Goal: Find specific page/section: Find specific page/section

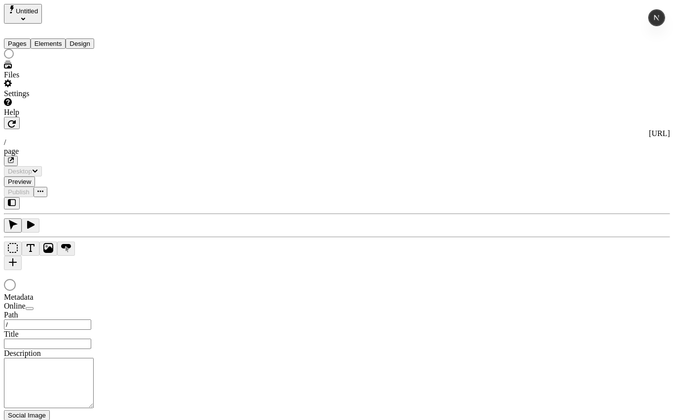
type input "/page"
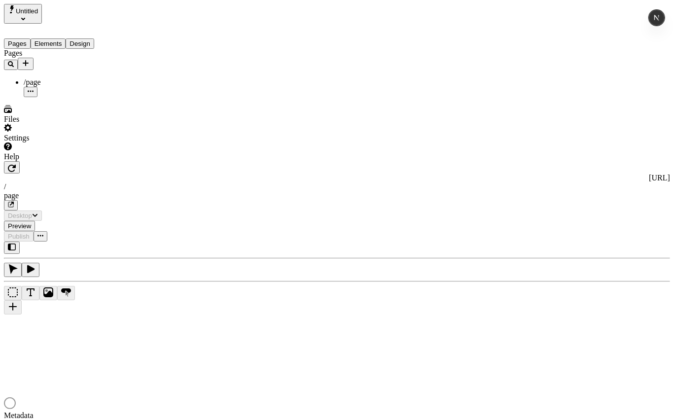
type input "/page"
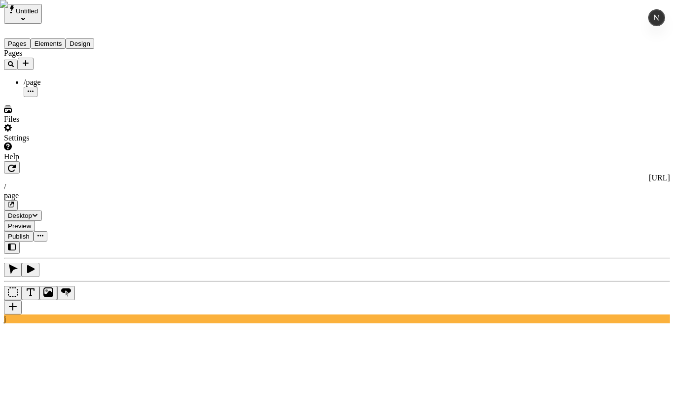
click at [61, 97] on div "Pages /page" at bounding box center [63, 73] width 118 height 48
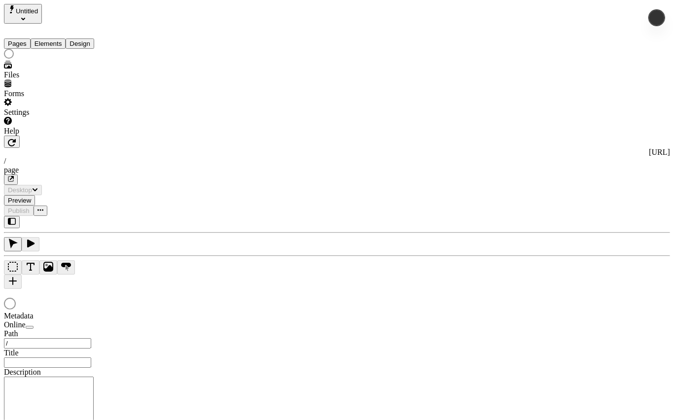
type input "/page"
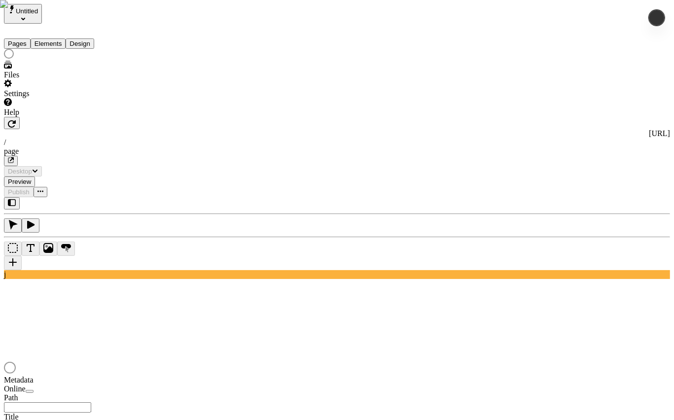
type input "/page"
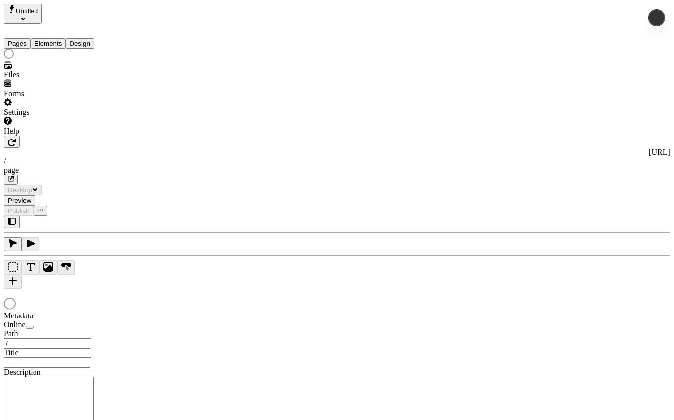
type input "/page"
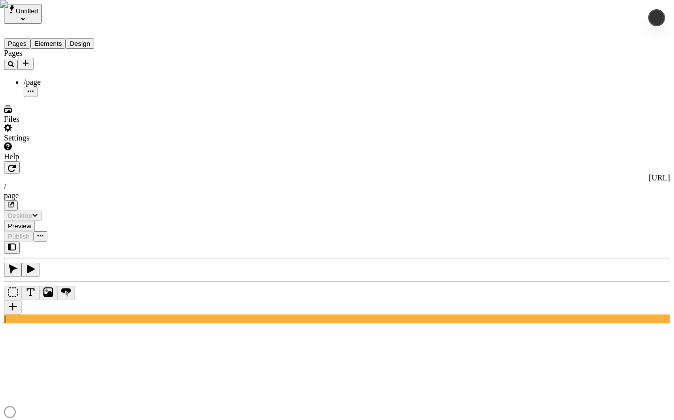
type input "/page"
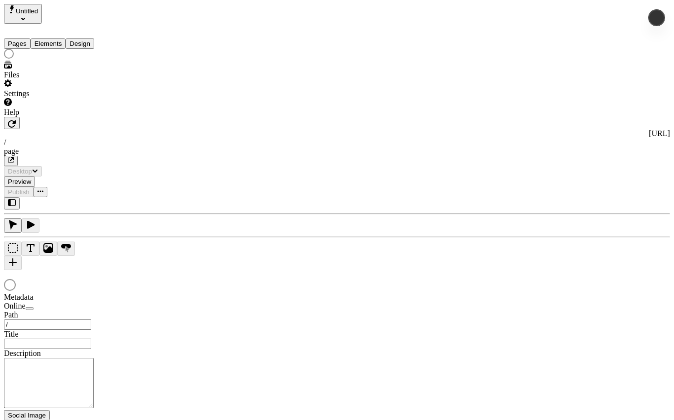
type input "/page"
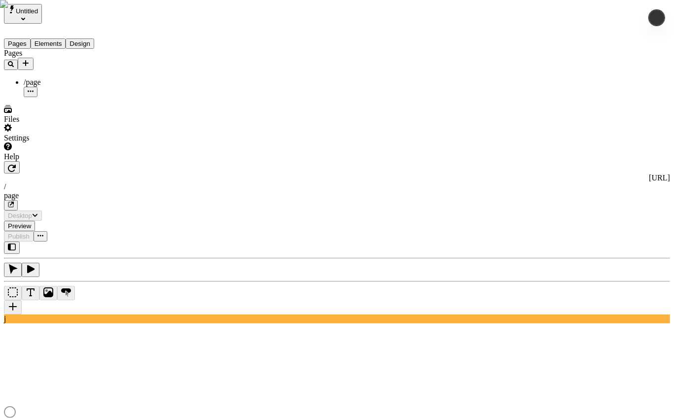
type input "/page"
click at [82, 97] on div "Pages /page" at bounding box center [63, 73] width 118 height 48
click at [89, 97] on div "Pages /page" at bounding box center [63, 73] width 118 height 48
click at [132, 282] on div "j" at bounding box center [337, 283] width 666 height 82
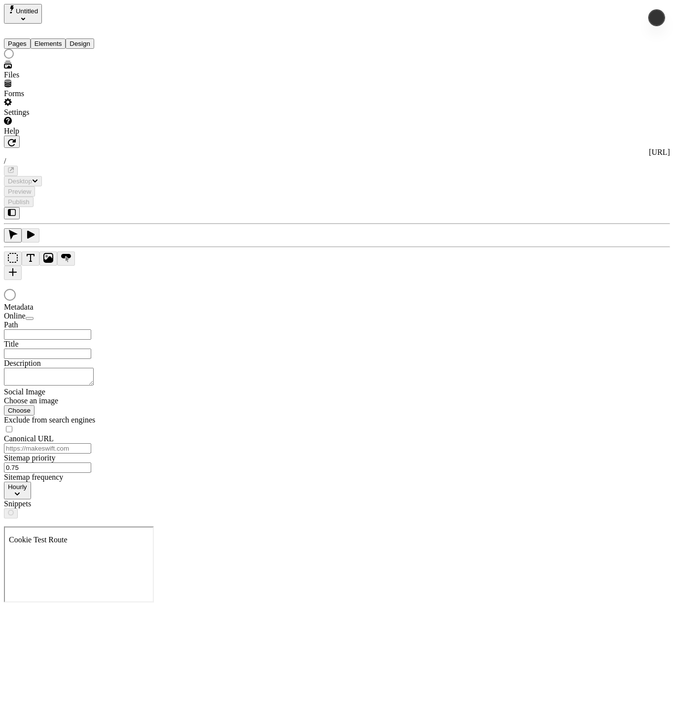
type input "/page"
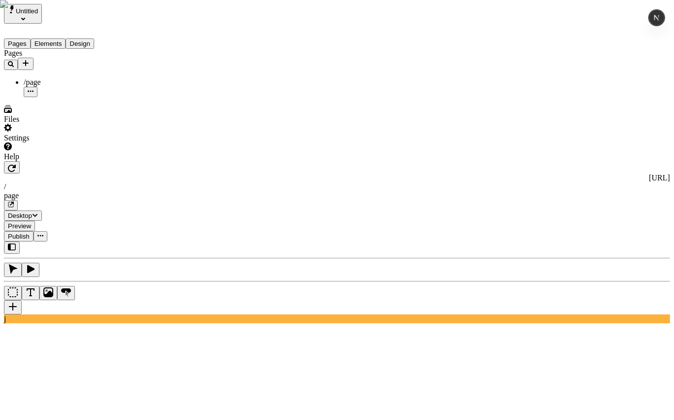
click at [74, 97] on div "Pages /page" at bounding box center [63, 73] width 118 height 48
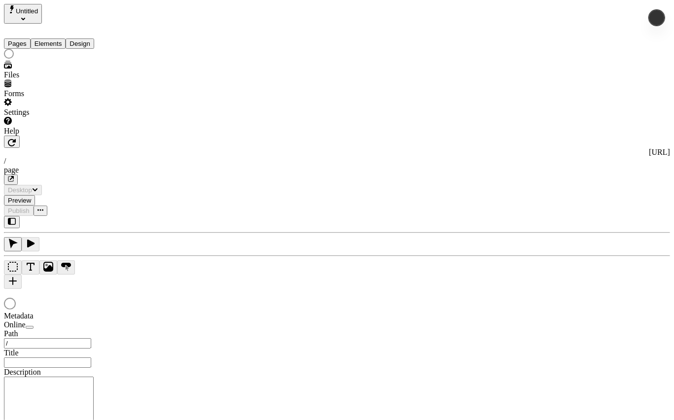
type input "/page"
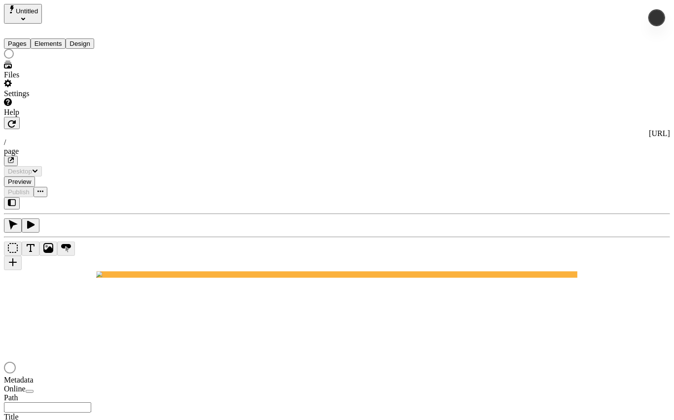
type input "/page"
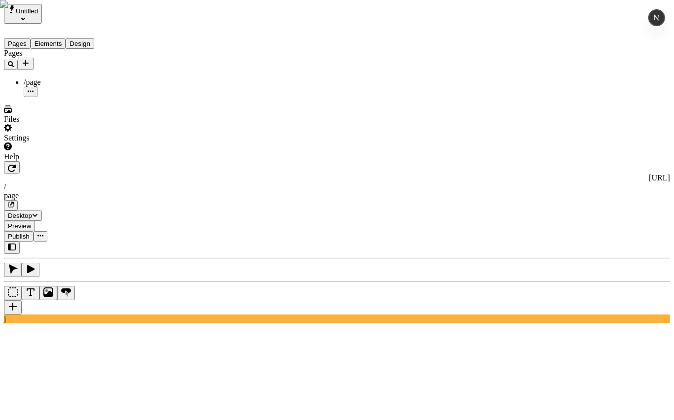
click at [39, 97] on div "Pages /page" at bounding box center [63, 73] width 118 height 48
click at [68, 24] on div "Pages Elements Design" at bounding box center [63, 36] width 118 height 25
click at [91, 97] on div "Pages /page" at bounding box center [63, 73] width 118 height 48
click at [68, 97] on div "Pages /page" at bounding box center [63, 73] width 118 height 48
drag, startPoint x: 120, startPoint y: 180, endPoint x: 127, endPoint y: 179, distance: 6.7
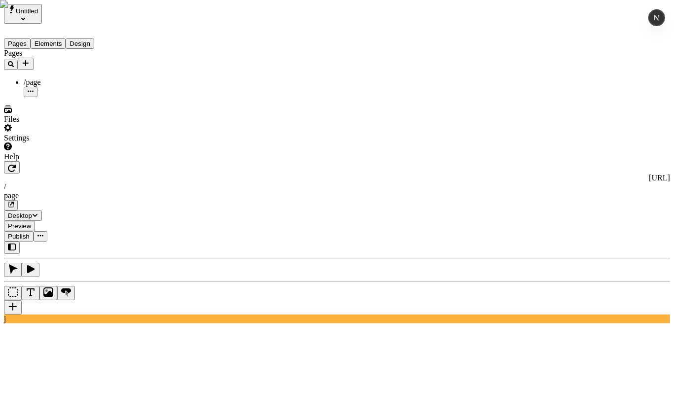
click at [120, 242] on div "j" at bounding box center [337, 283] width 666 height 82
